Goal: Information Seeking & Learning: Find specific fact

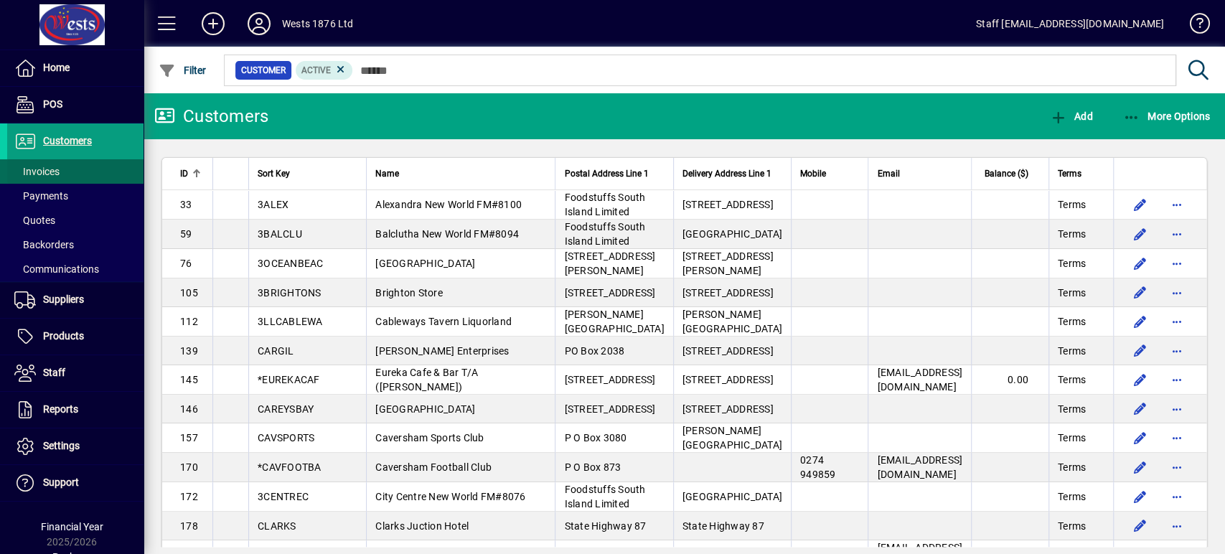
click at [59, 170] on span "Invoices" at bounding box center [36, 171] width 45 height 11
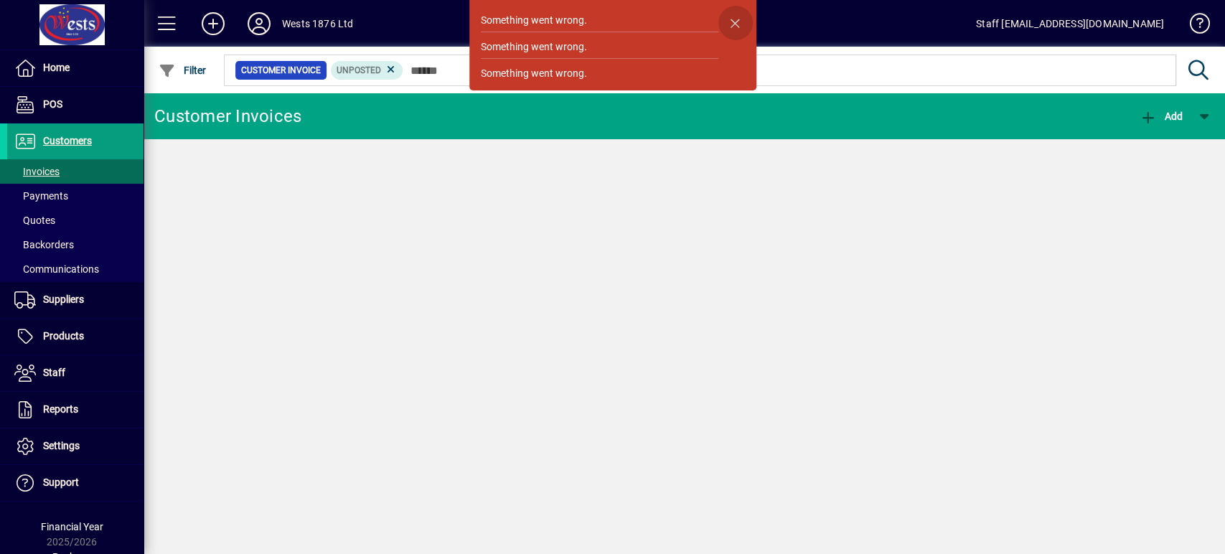
click at [739, 20] on span "button" at bounding box center [736, 23] width 34 height 34
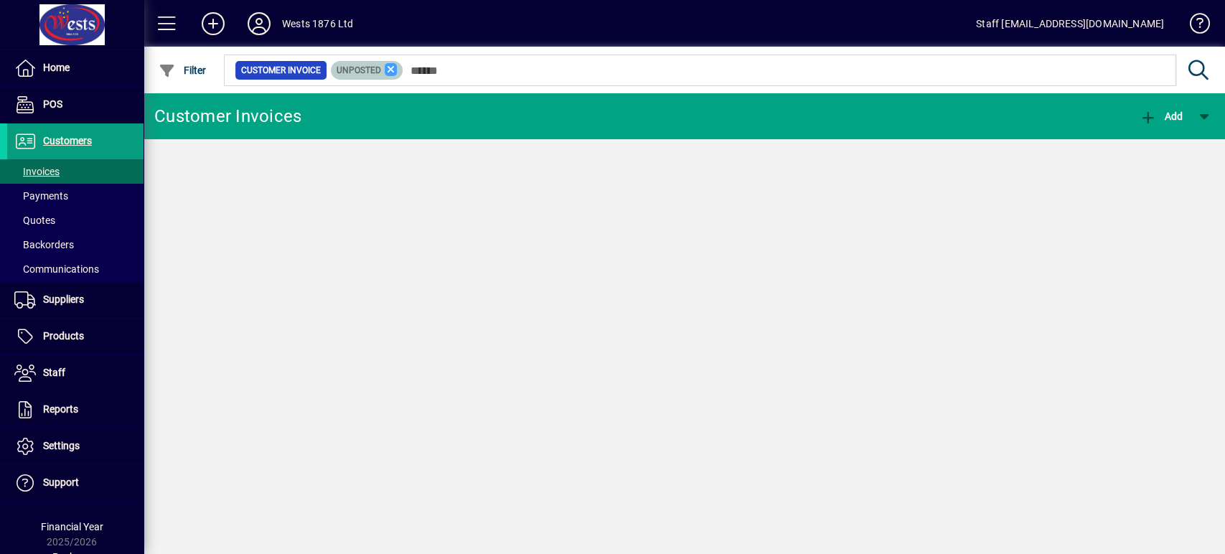
click at [385, 67] on icon at bounding box center [391, 69] width 13 height 13
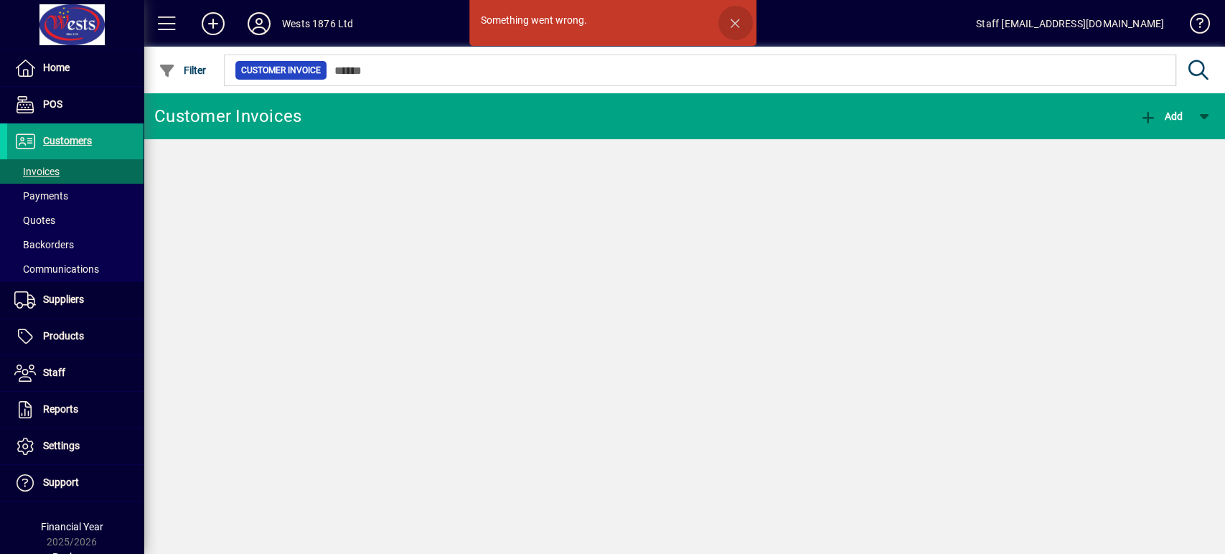
click at [736, 19] on span "button" at bounding box center [736, 23] width 34 height 34
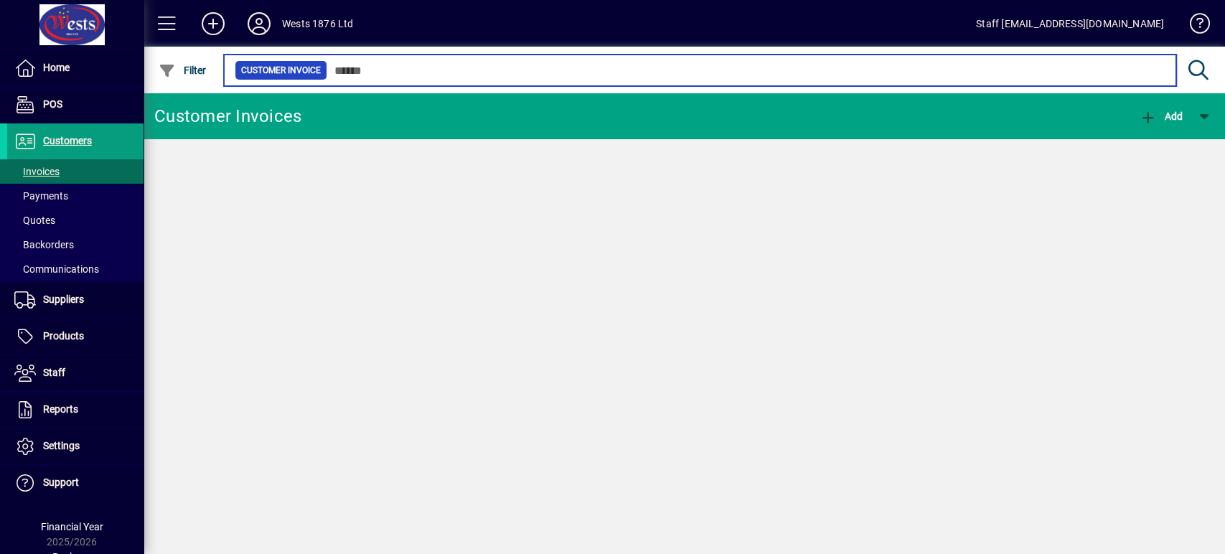
click at [349, 70] on input "text" at bounding box center [746, 70] width 838 height 20
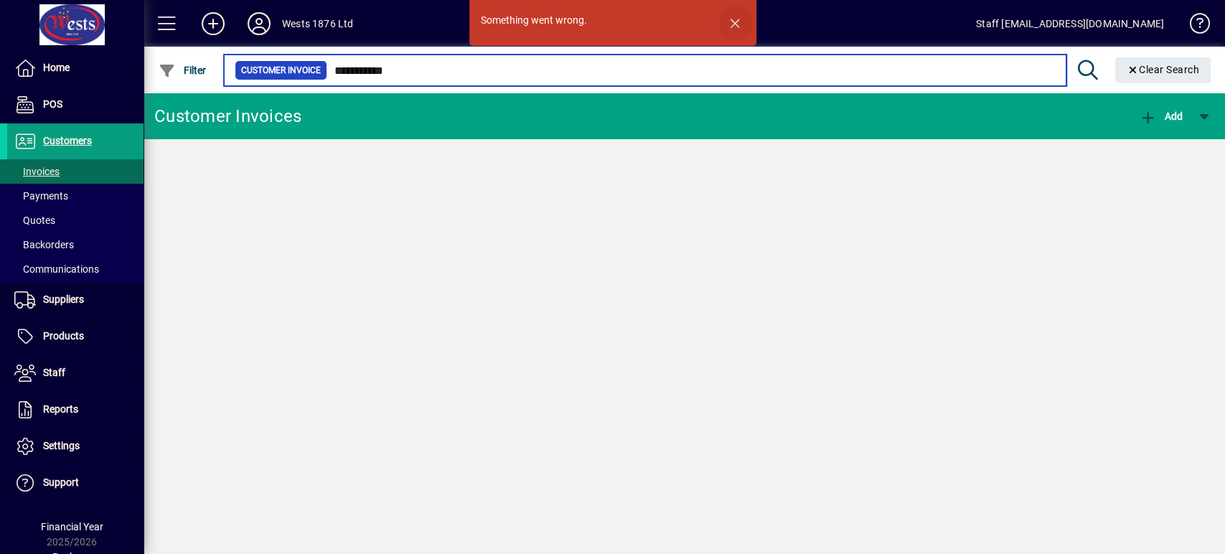
type input "**********"
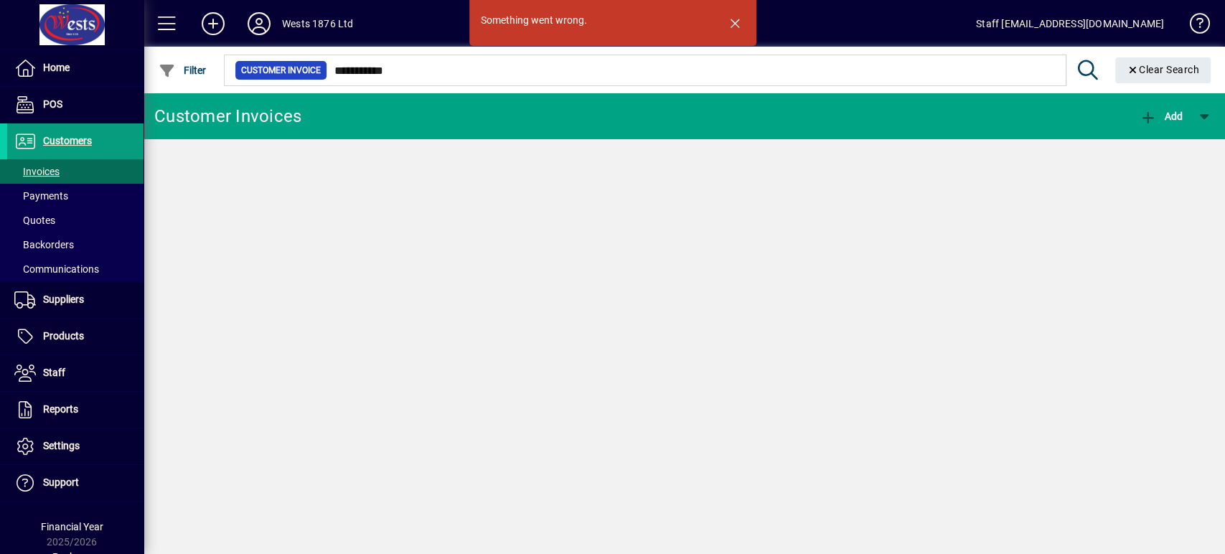
click at [736, 14] on span "button" at bounding box center [736, 23] width 34 height 34
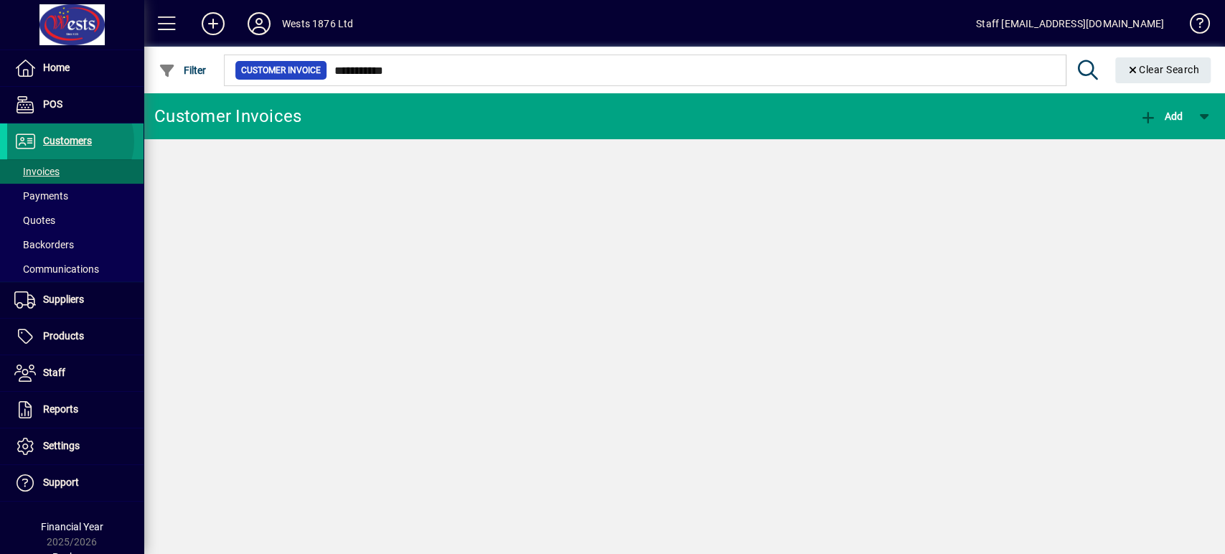
click at [66, 141] on span "Customers" at bounding box center [67, 140] width 49 height 11
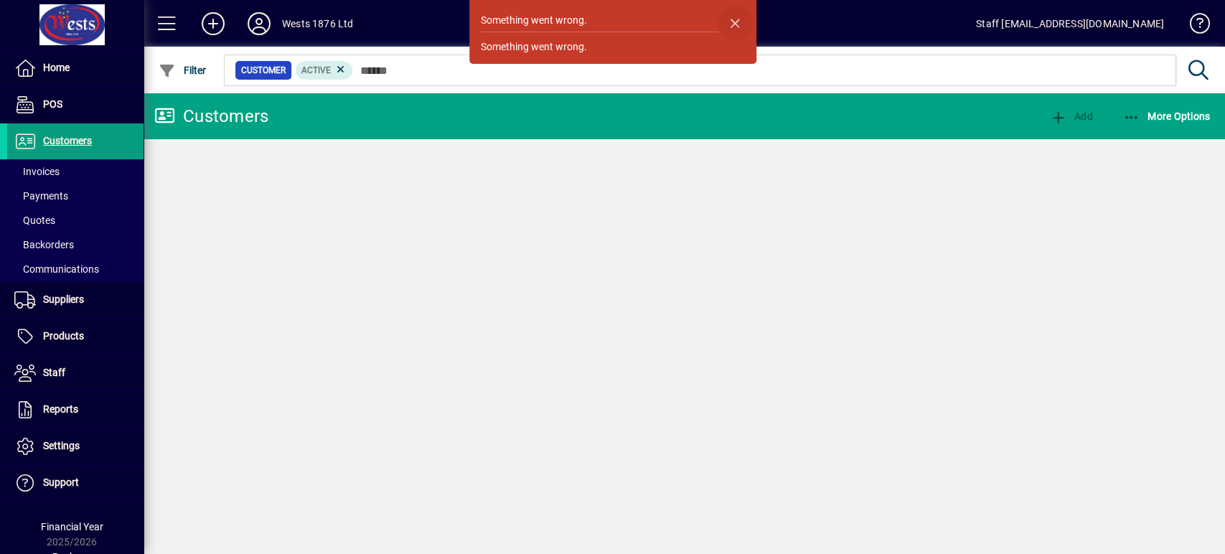
click at [731, 25] on span "button" at bounding box center [736, 23] width 34 height 34
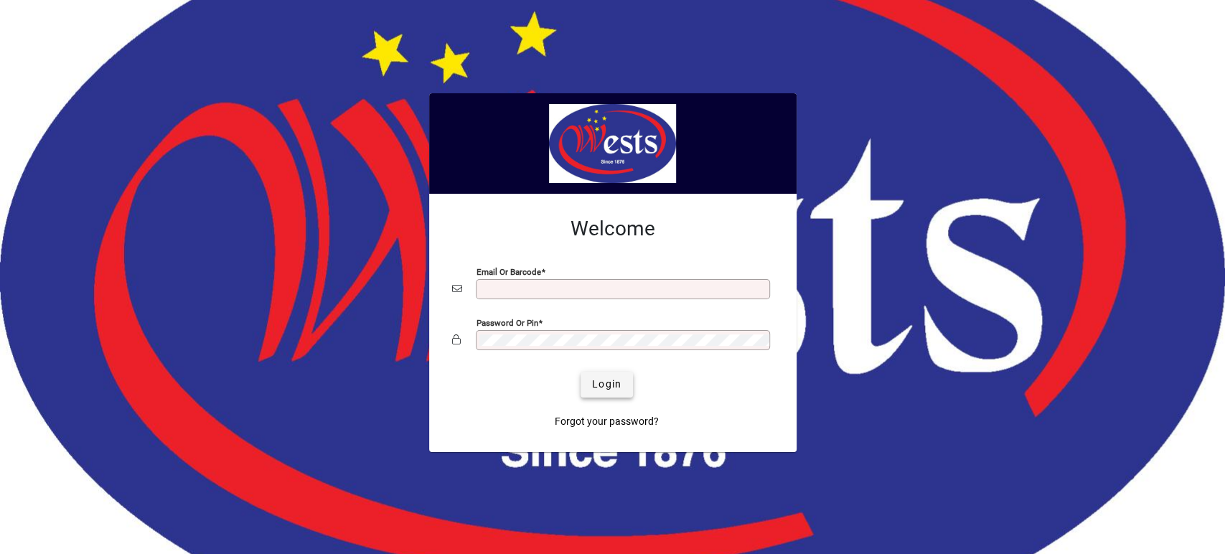
type input "**********"
click at [619, 382] on span "Login" at bounding box center [606, 384] width 29 height 15
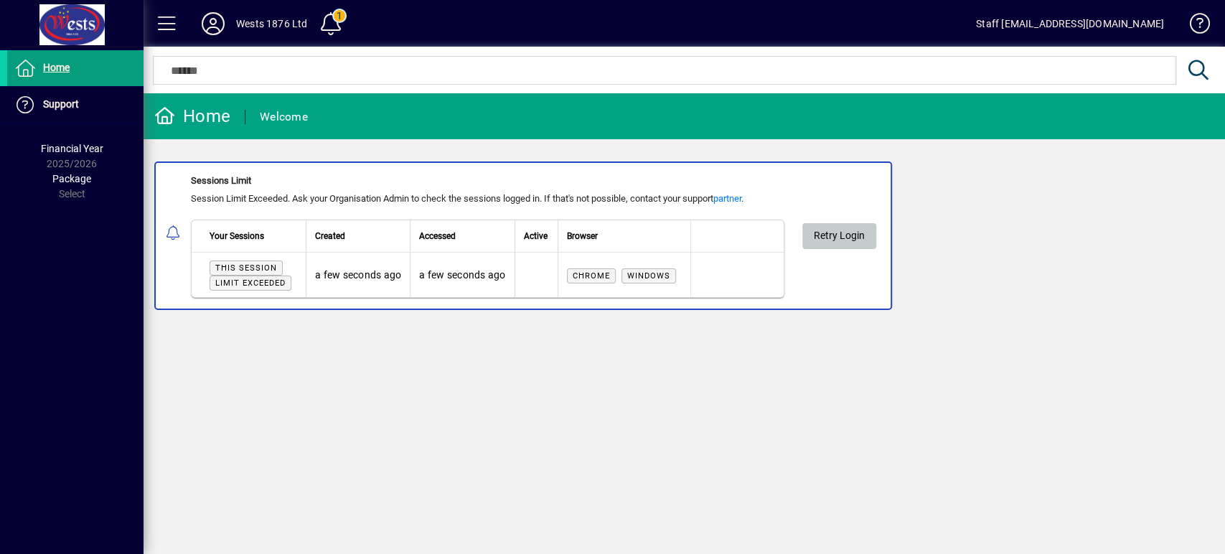
click at [845, 228] on span "Retry Login" at bounding box center [839, 236] width 51 height 24
click at [56, 70] on span "Home" at bounding box center [56, 67] width 27 height 11
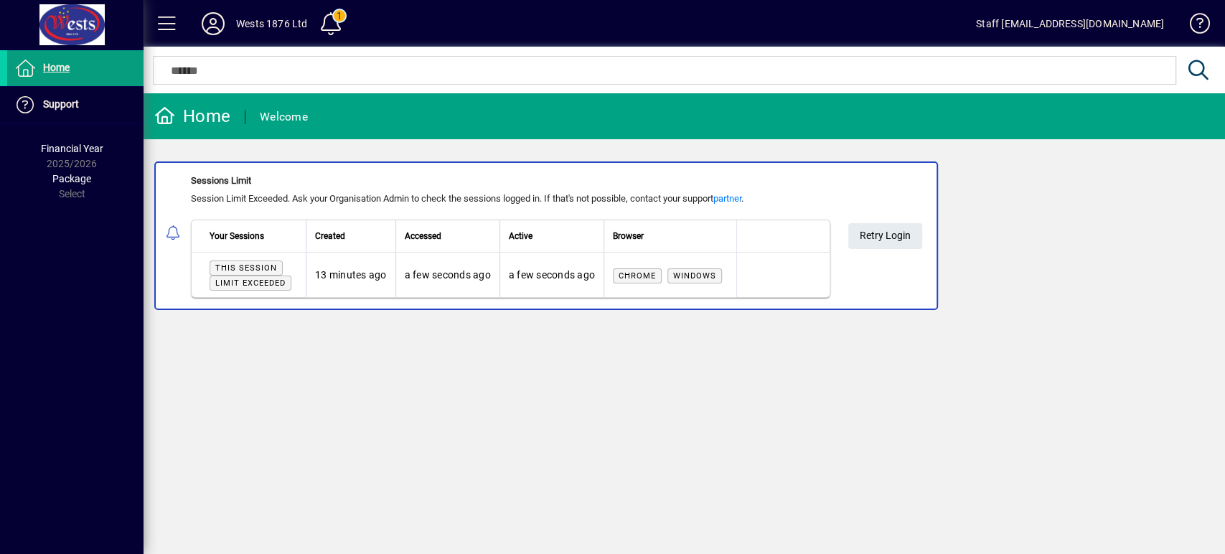
click at [830, 234] on th at bounding box center [782, 236] width 93 height 32
click at [886, 245] on button "Retry Login" at bounding box center [885, 236] width 74 height 26
